Goal: Information Seeking & Learning: Learn about a topic

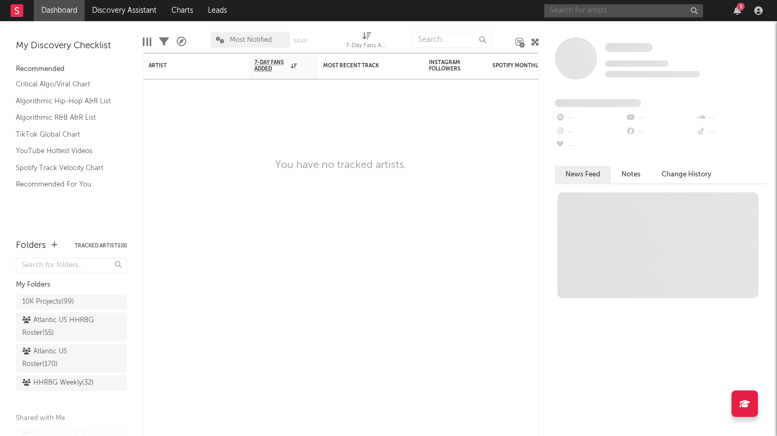
click at [661, 8] on input "text" at bounding box center [624, 10] width 159 height 13
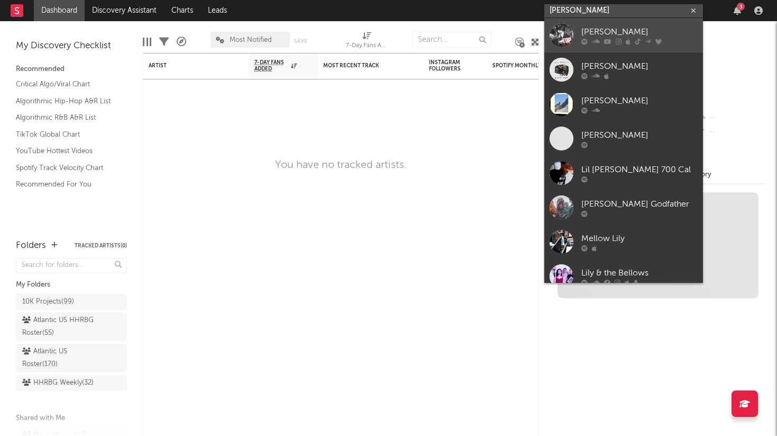
type input "[PERSON_NAME]"
click at [622, 34] on div "[PERSON_NAME]" at bounding box center [640, 31] width 116 height 13
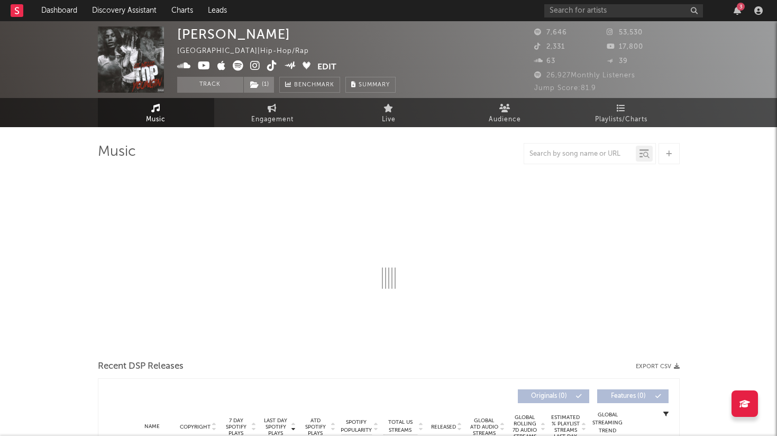
select select "6m"
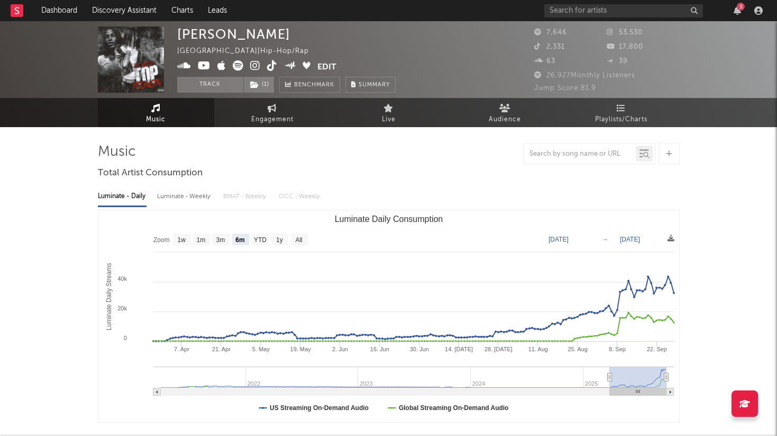
drag, startPoint x: 236, startPoint y: 63, endPoint x: 613, endPoint y: 25, distance: 378.7
